Goal: Find specific page/section: Find specific page/section

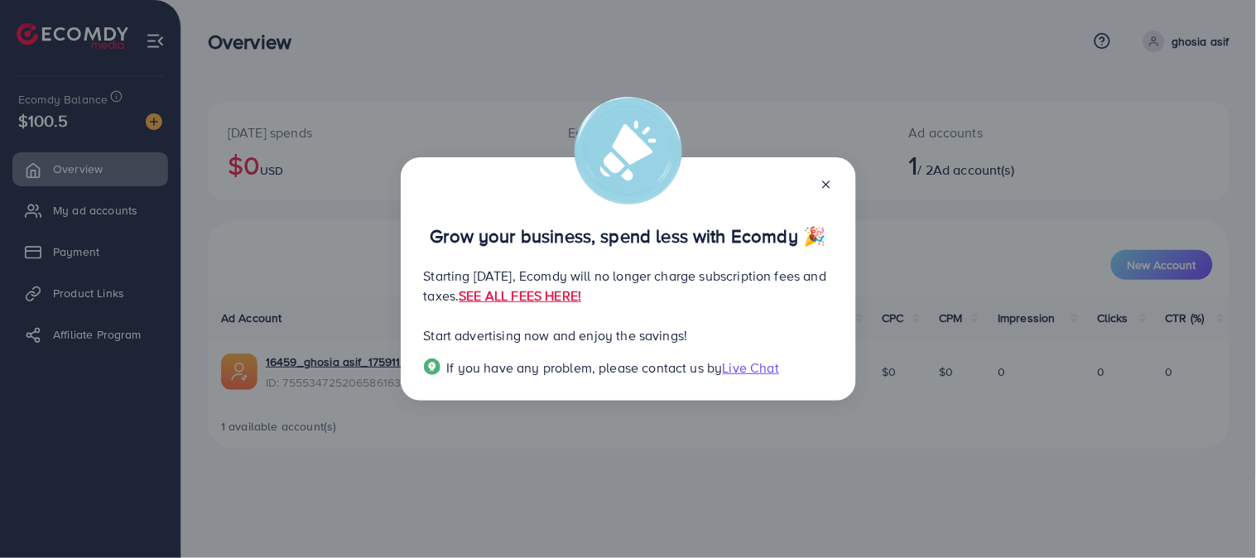
click at [834, 177] on div "Grow your business, spend less with Ecomdy 🎉 Starting [DATE], Ecomdy will no lo…" at bounding box center [628, 278] width 455 height 243
click at [829, 183] on icon at bounding box center [826, 184] width 13 height 13
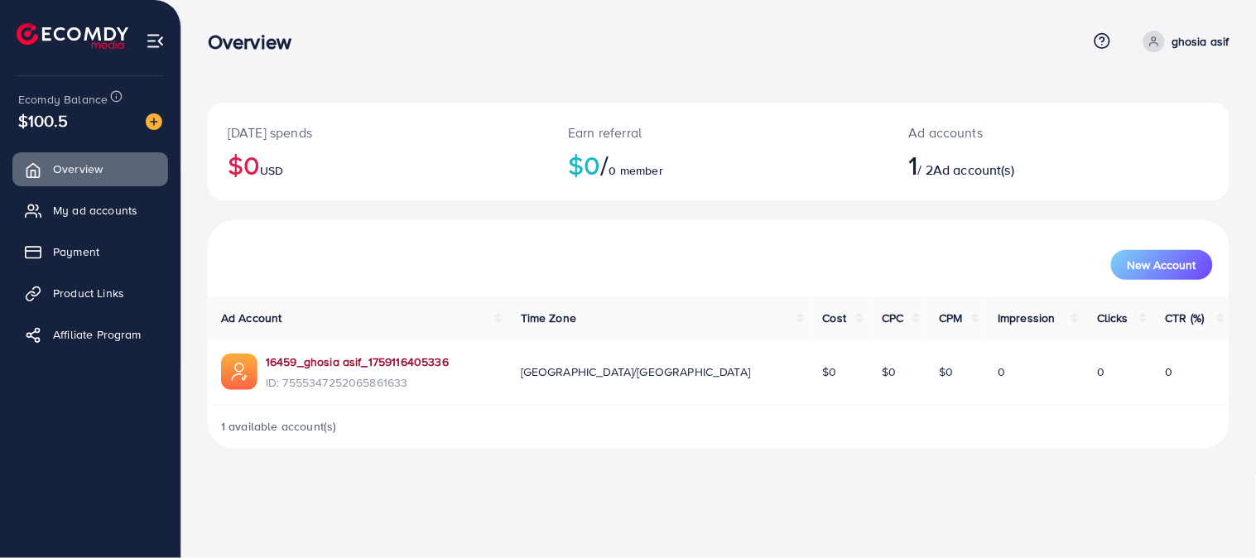
click at [419, 358] on link "16459_ghosia asif_1759116405336" at bounding box center [357, 361] width 183 height 17
click at [1156, 46] on icon at bounding box center [1154, 42] width 12 height 12
click at [360, 367] on link "16459_ghosia asif_1759116405336" at bounding box center [357, 361] width 183 height 17
click at [144, 197] on link "My ad accounts" at bounding box center [90, 210] width 156 height 33
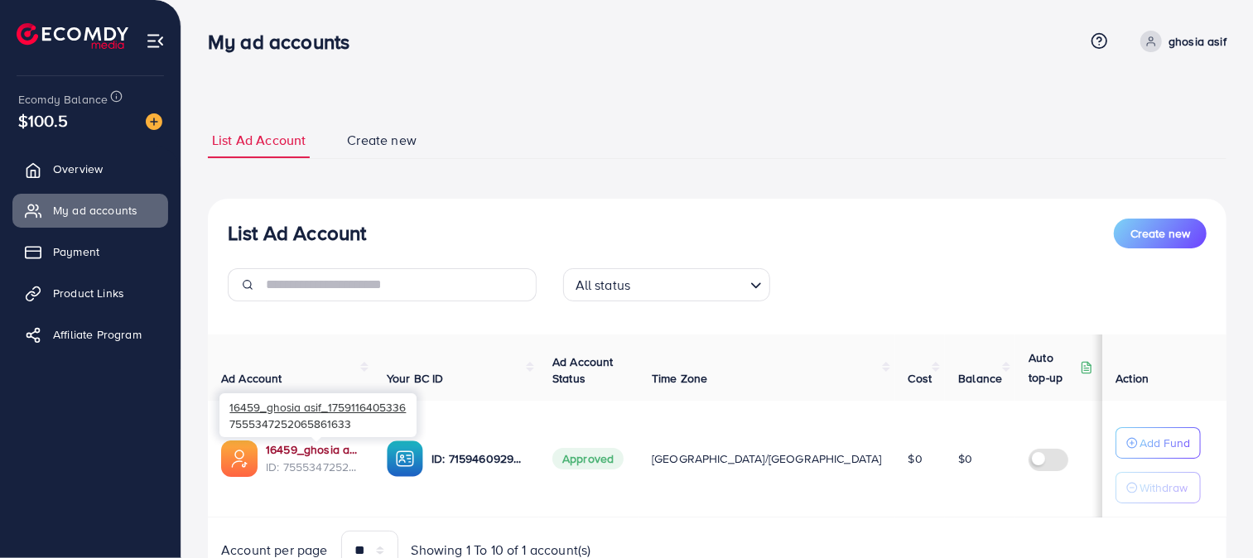
click at [358, 445] on link "16459_ghosia asif_1759116405336" at bounding box center [313, 449] width 94 height 17
